Goal: Information Seeking & Learning: Learn about a topic

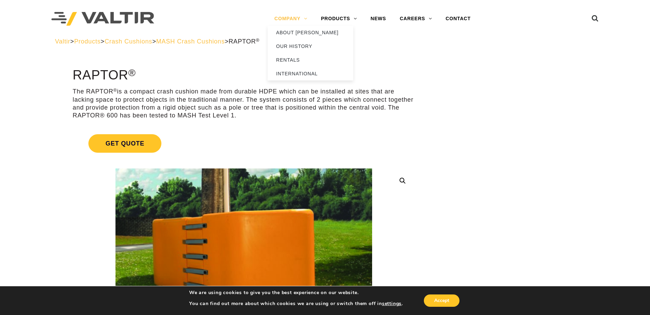
click at [294, 16] on link "COMPANY" at bounding box center [291, 19] width 47 height 14
click at [298, 31] on link "ABOUT [PERSON_NAME]" at bounding box center [311, 33] width 86 height 14
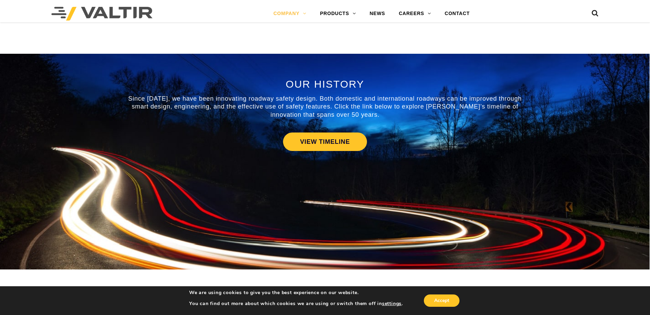
scroll to position [274, 0]
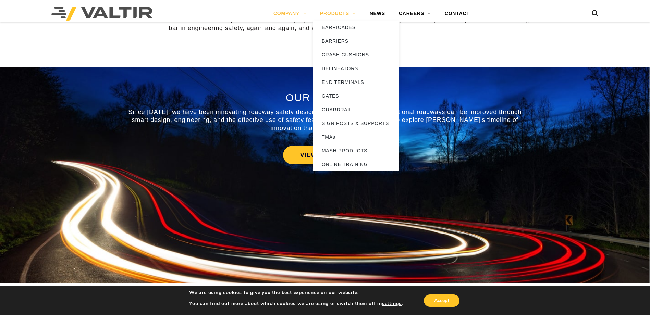
click at [335, 11] on link "PRODUCTS" at bounding box center [338, 14] width 50 height 14
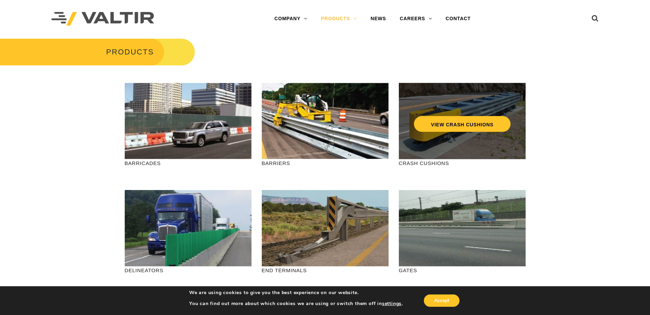
click at [439, 143] on div "VIEW CRASH CUSHIONS" at bounding box center [462, 121] width 127 height 76
click at [462, 127] on link "VIEW CRASH CUSHIONS" at bounding box center [461, 124] width 97 height 16
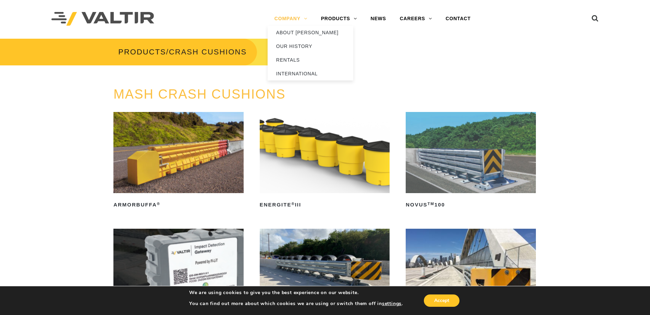
click at [287, 18] on link "COMPANY" at bounding box center [291, 19] width 47 height 14
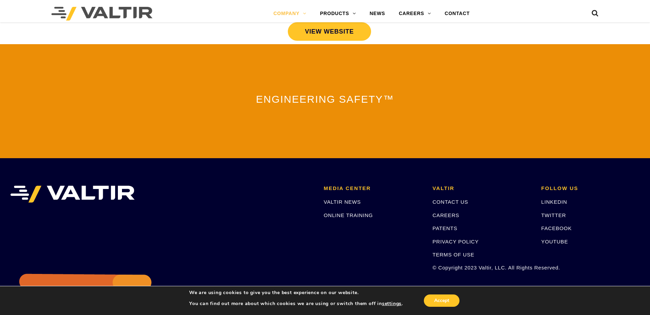
scroll to position [1514, 0]
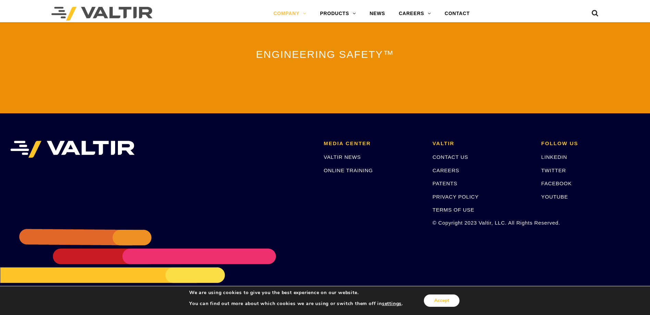
click at [442, 299] on button "Accept" at bounding box center [442, 301] width 36 height 12
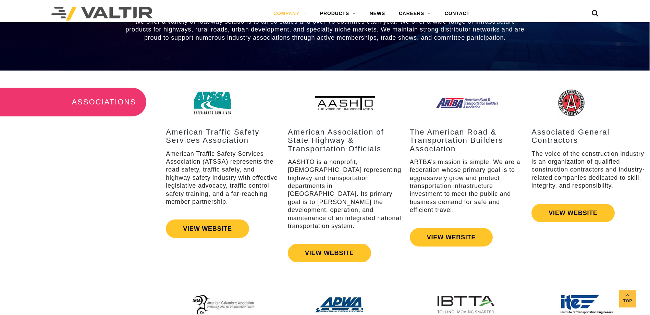
scroll to position [760, 0]
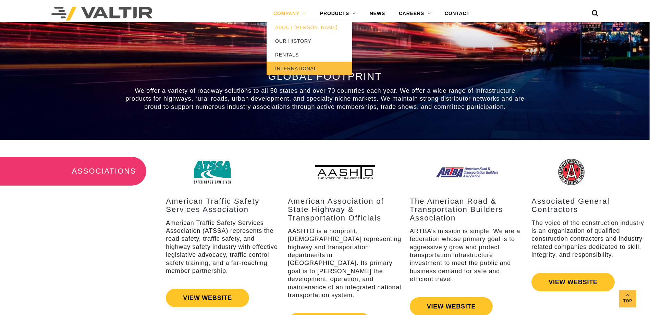
click at [290, 69] on link "INTERNATIONAL" at bounding box center [310, 69] width 86 height 14
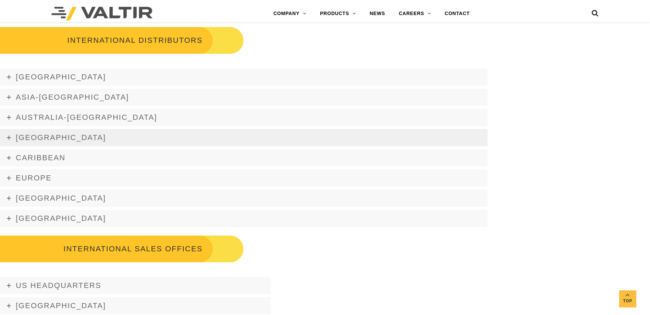
scroll to position [959, 0]
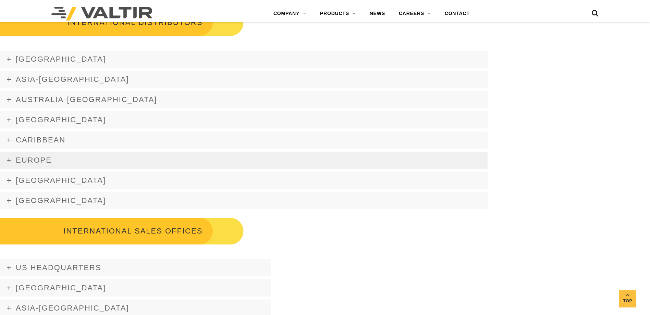
click at [9, 159] on icon at bounding box center [9, 160] width 4 height 4
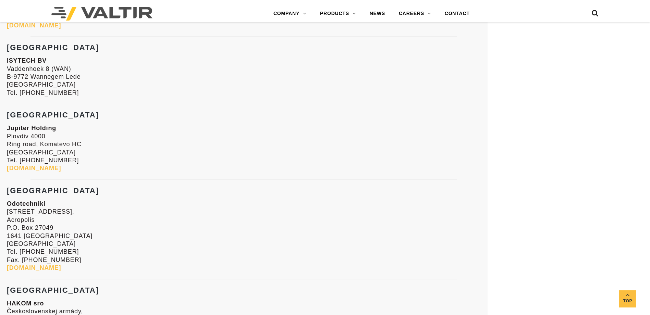
scroll to position [891, 0]
